Goal: Find specific page/section: Find specific page/section

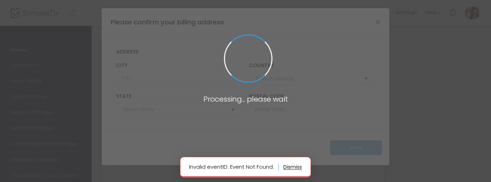
type input "[GEOGRAPHIC_DATA]"
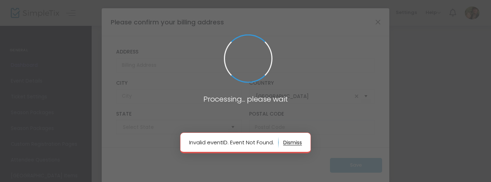
type input "[US_STATE]"
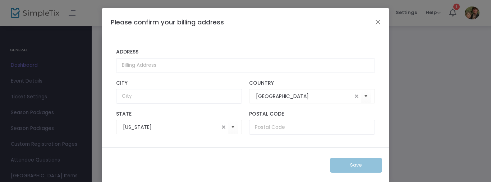
click at [29, 81] on ngb-modal-window "Please confirm your billing address Address City [GEOGRAPHIC_DATA] [US_STATE] S…" at bounding box center [245, 91] width 491 height 182
click at [373, 22] on button "Close" at bounding box center [377, 21] width 9 height 9
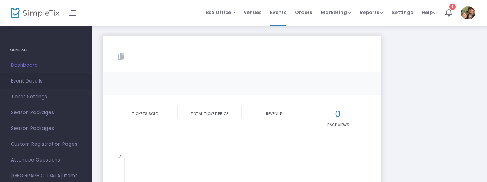
click at [18, 80] on span "Event Details" at bounding box center [46, 81] width 70 height 9
